Goal: Find specific page/section: Find specific page/section

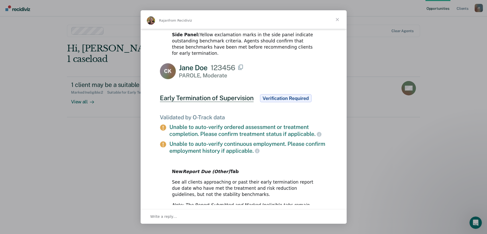
scroll to position [237, 0]
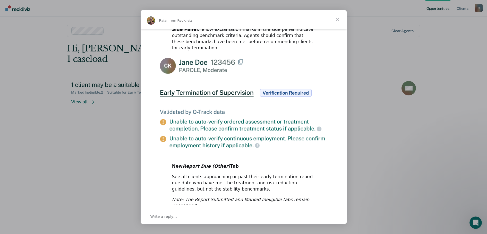
click at [338, 20] on span "Close" at bounding box center [337, 19] width 19 height 19
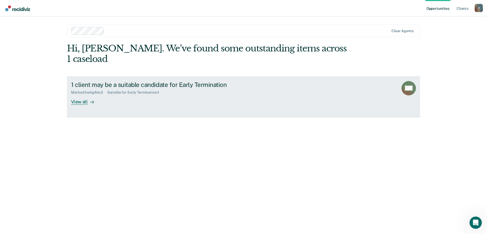
click at [80, 95] on div "View all" at bounding box center [85, 100] width 29 height 10
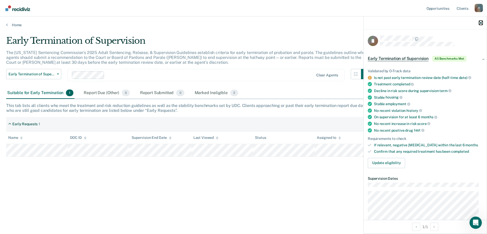
click at [479, 22] on icon "button" at bounding box center [481, 23] width 4 height 4
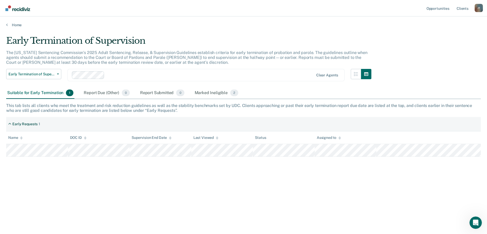
click at [456, 63] on div "Early Termination of Supervision The [US_STATE] Sentencing Commission’s 2025 Ad…" at bounding box center [243, 116] width 474 height 160
